Goal: Task Accomplishment & Management: Use online tool/utility

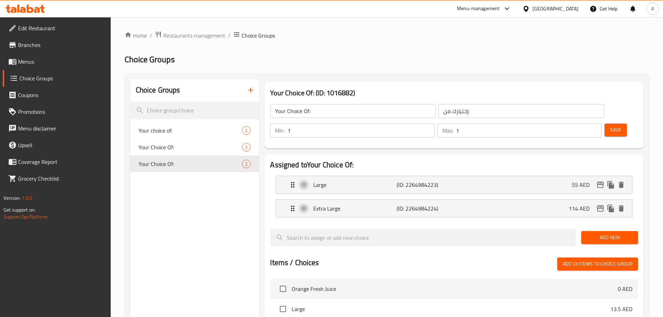
scroll to position [29, 0]
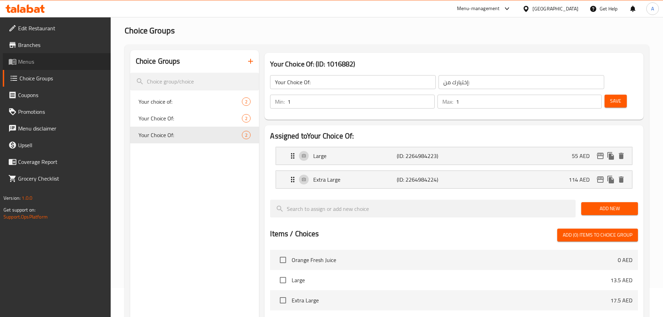
click at [69, 56] on link "Menus" at bounding box center [57, 61] width 108 height 17
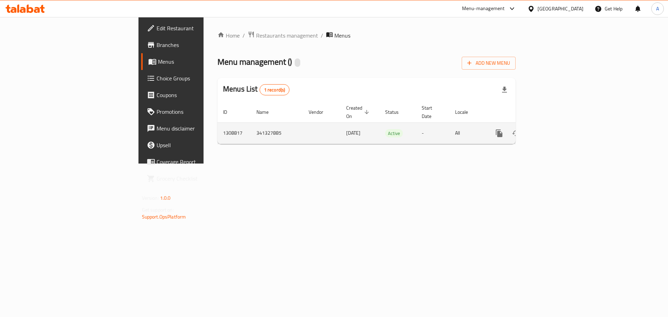
click at [553, 130] on icon "enhanced table" at bounding box center [550, 133] width 6 height 6
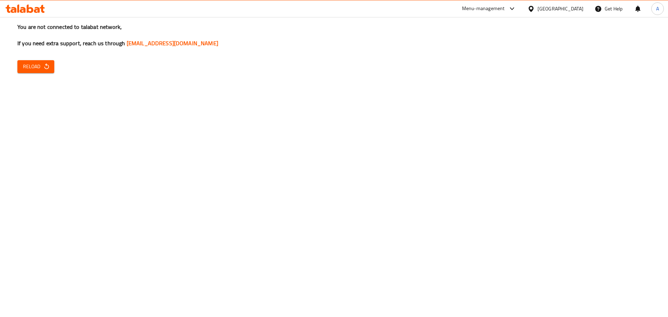
click at [33, 57] on div "You are not connected to talabat network, If you need extra support, reach us t…" at bounding box center [334, 158] width 668 height 317
click at [35, 63] on span "Reload" at bounding box center [36, 66] width 26 height 9
click at [49, 63] on icon "button" at bounding box center [46, 66] width 7 height 7
click at [347, 38] on h3 "You are not connected to talabat network, If you need extra support, reach us t…" at bounding box center [334, 35] width 634 height 24
click at [44, 65] on icon "button" at bounding box center [46, 66] width 7 height 7
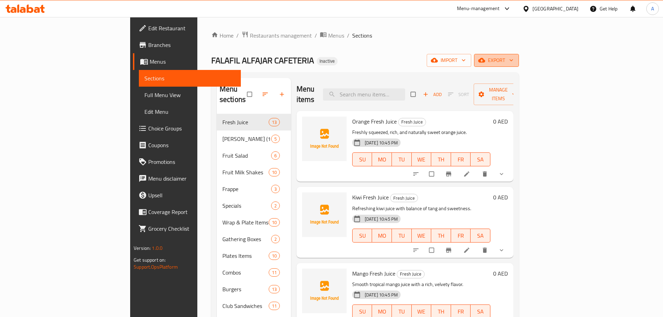
click at [519, 62] on button "export" at bounding box center [496, 60] width 45 height 13
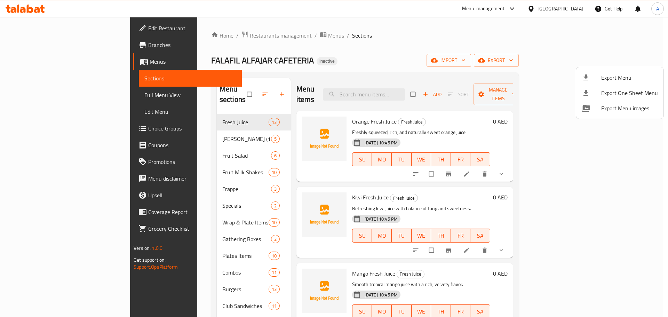
click at [603, 76] on span "Export Menu" at bounding box center [630, 77] width 57 height 8
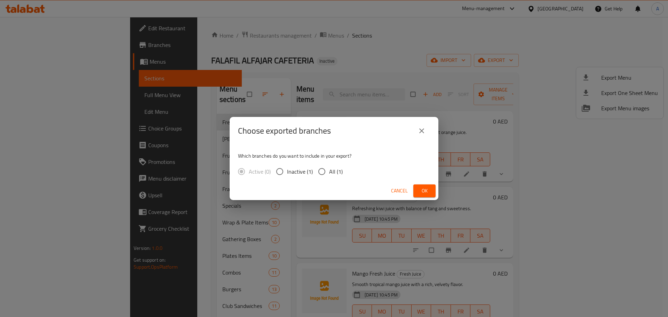
click at [341, 175] on span "All (1)" at bounding box center [336, 171] width 14 height 8
click at [329, 175] on input "All (1)" at bounding box center [322, 171] width 15 height 15
radio input "true"
click at [419, 188] on button "Ok" at bounding box center [425, 190] width 22 height 13
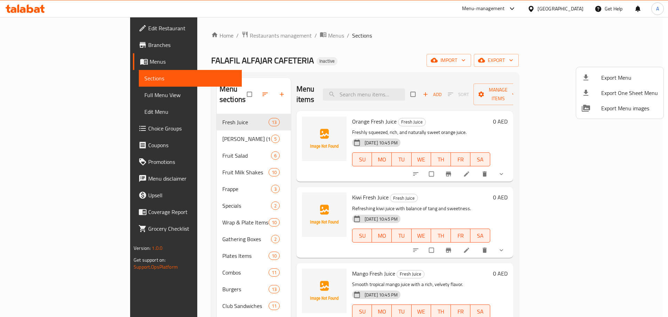
click at [473, 31] on div at bounding box center [334, 158] width 668 height 317
